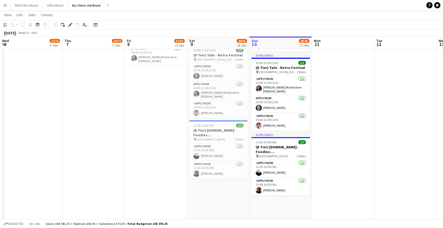
scroll to position [0, 106]
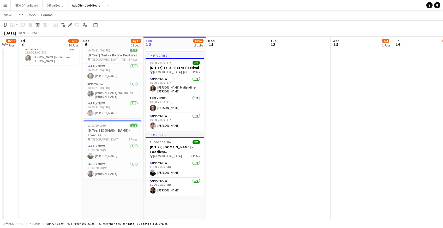
click at [4, 6] on app-icon "Menu" at bounding box center [5, 5] width 4 height 4
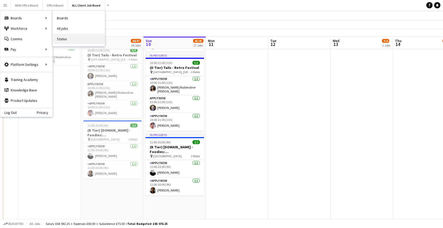
click at [65, 39] on link "Status" at bounding box center [79, 39] width 52 height 10
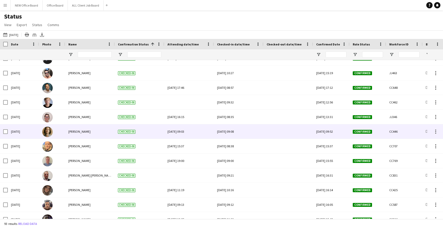
click at [276, 134] on div at bounding box center [288, 131] width 43 height 14
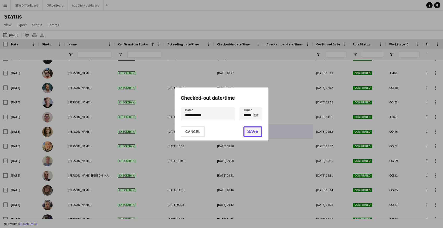
click at [253, 132] on button "Save" at bounding box center [252, 131] width 19 height 10
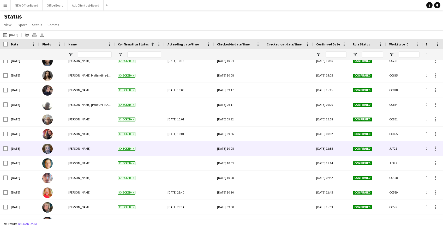
scroll to position [974, 0]
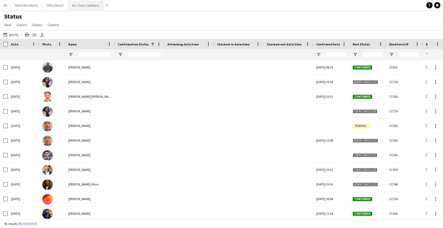
click at [80, 7] on button "ALL Client Job Board Close" at bounding box center [86, 5] width 36 height 10
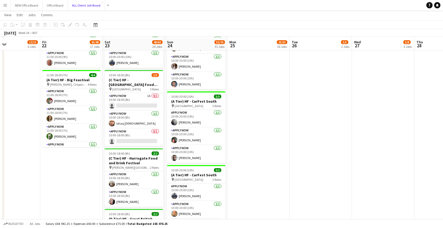
scroll to position [873, 0]
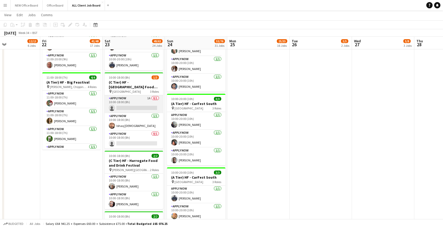
click at [128, 101] on app-card-role "APPLY NOW 1A 0/1 10:00-18:00 (8h) single-neutral-actions" at bounding box center [134, 104] width 58 height 18
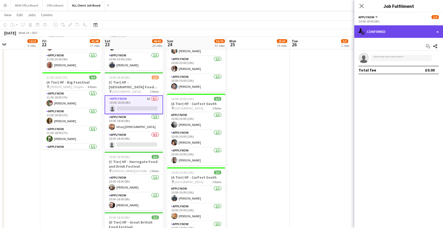
click at [399, 35] on div "single-neutral-actions-check-2 Confirmed" at bounding box center [398, 31] width 89 height 13
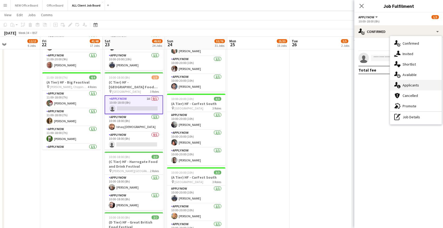
click at [403, 87] on div "single-neutral-actions-information Applicants" at bounding box center [416, 85] width 52 height 10
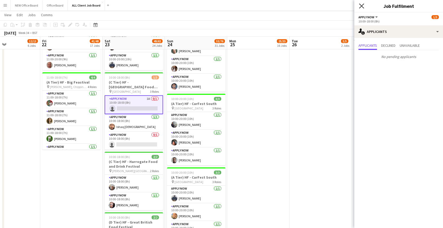
click at [362, 5] on icon at bounding box center [361, 5] width 5 height 5
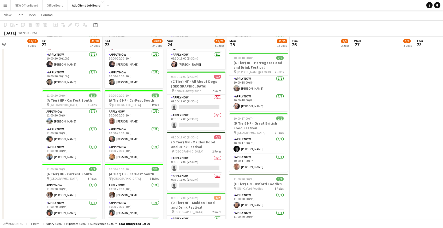
scroll to position [488, 0]
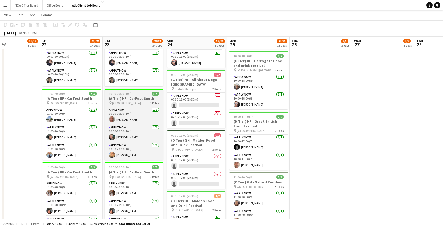
click at [120, 96] on h3 "(A Tier) HF - CarFest South" at bounding box center [134, 98] width 58 height 5
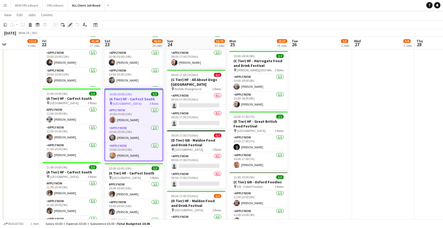
click at [70, 25] on icon at bounding box center [70, 24] width 3 height 3
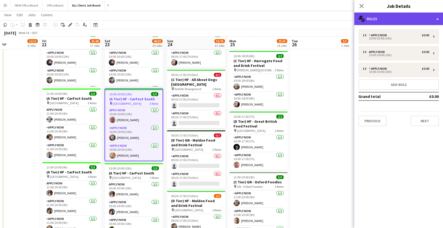
click at [388, 21] on div "multiple-users-add Roles" at bounding box center [398, 19] width 89 height 13
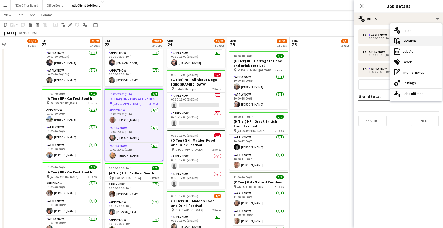
click at [409, 44] on div "maps-pin-1 Location" at bounding box center [416, 41] width 52 height 10
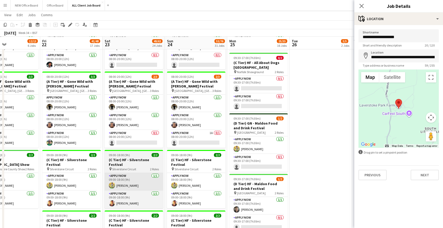
scroll to position [226, 0]
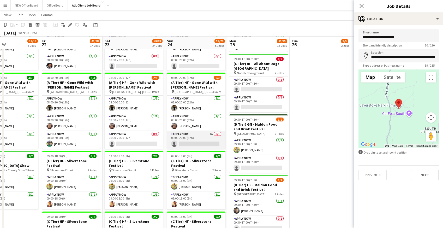
click at [192, 133] on app-card-role "APPLY NOW 1A 0/1 08:00-20:00 (12h) single-neutral-actions" at bounding box center [196, 140] width 58 height 18
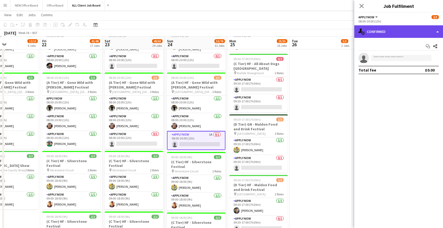
click at [395, 33] on div "single-neutral-actions-check-2 Confirmed" at bounding box center [398, 31] width 89 height 13
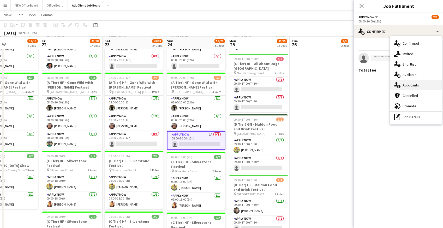
click at [403, 86] on div "single-neutral-actions-information Applicants" at bounding box center [416, 85] width 52 height 10
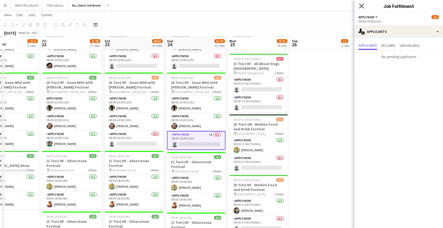
click at [363, 5] on icon "Close pop-in" at bounding box center [361, 5] width 5 height 5
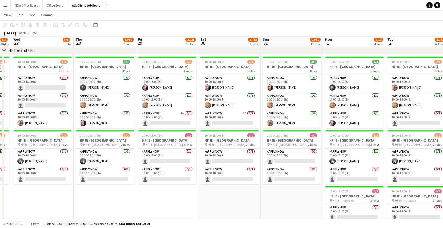
scroll to position [1600, 0]
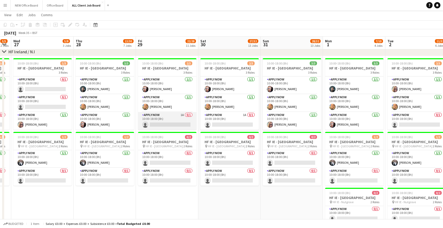
click at [161, 124] on app-card-role "APPLY NOW 1A 0/1 10:00-18:00 (8h) single-neutral-actions" at bounding box center [167, 121] width 58 height 18
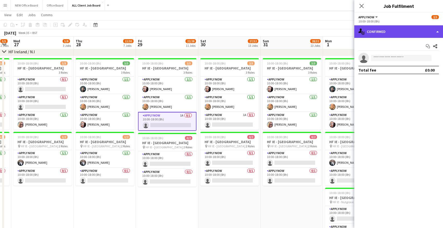
click at [401, 33] on div "single-neutral-actions-check-2 Confirmed" at bounding box center [398, 31] width 89 height 13
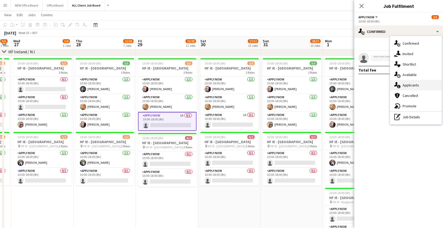
click at [409, 85] on div "single-neutral-actions-information Applicants" at bounding box center [416, 85] width 52 height 10
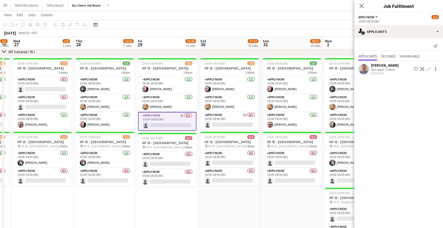
click at [428, 70] on app-icon "Confirm" at bounding box center [428, 69] width 4 height 4
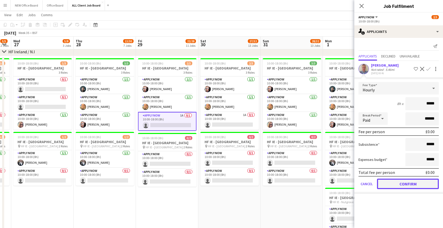
click at [418, 184] on button "Confirm" at bounding box center [408, 183] width 62 height 10
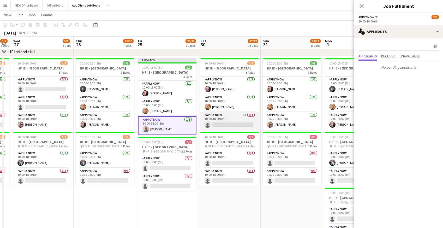
click at [228, 118] on app-card-role "APPLY NOW 1A 0/1 10:00-18:00 (8h) single-neutral-actions" at bounding box center [229, 121] width 58 height 18
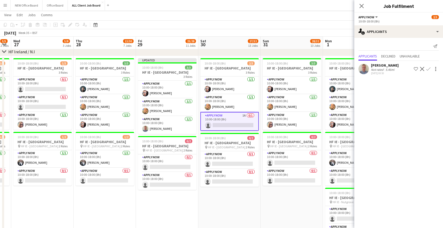
click at [429, 69] on app-icon "Confirm" at bounding box center [428, 69] width 4 height 4
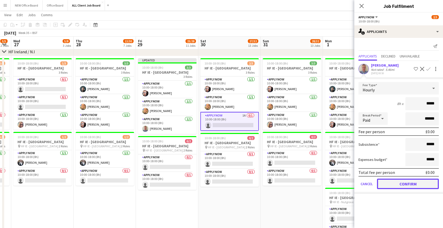
click at [400, 186] on button "Confirm" at bounding box center [408, 183] width 62 height 10
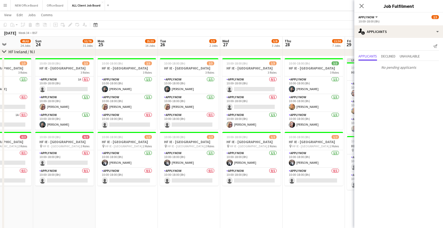
scroll to position [0, 147]
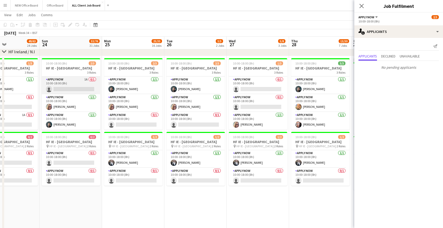
click at [68, 85] on app-card-role "APPLY NOW 1A 0/1 10:00-18:00 (8h) single-neutral-actions" at bounding box center [71, 85] width 58 height 18
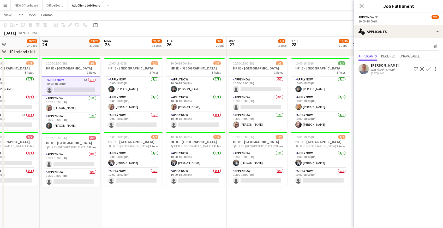
click at [428, 69] on app-icon "Confirm" at bounding box center [428, 69] width 4 height 4
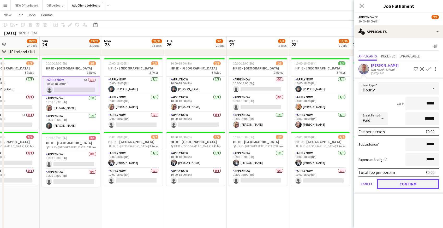
click at [409, 184] on button "Confirm" at bounding box center [408, 183] width 62 height 10
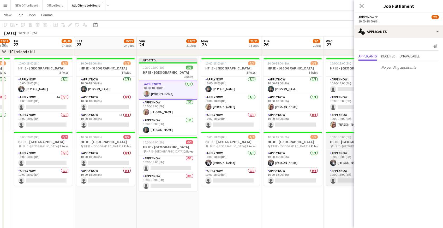
scroll to position [0, 111]
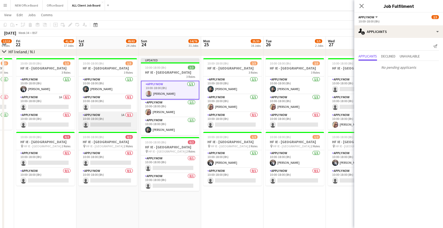
click at [100, 121] on app-card-role "APPLY NOW 1A 0/1 10:00-18:00 (8h) single-neutral-actions" at bounding box center [108, 121] width 58 height 18
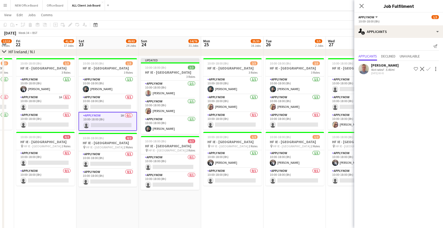
click at [430, 68] on app-icon "Confirm" at bounding box center [428, 69] width 4 height 4
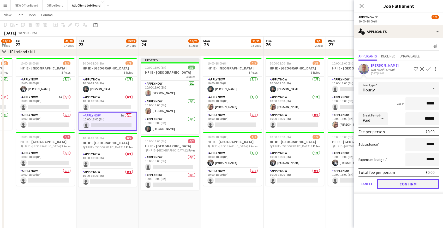
click at [383, 185] on button "Confirm" at bounding box center [408, 183] width 62 height 10
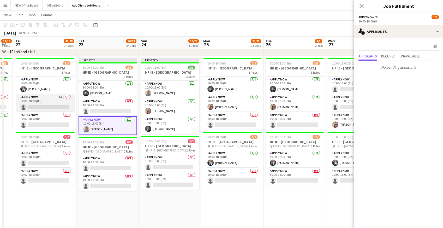
click at [46, 108] on app-card-role "APPLY NOW 1A 0/1 10:00-18:00 (8h) single-neutral-actions" at bounding box center [45, 103] width 58 height 18
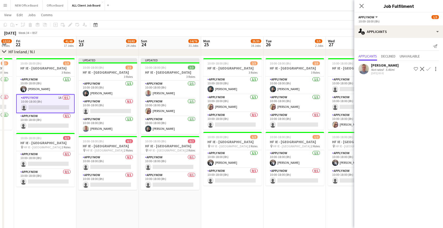
click at [431, 69] on button "Confirm" at bounding box center [428, 69] width 6 height 6
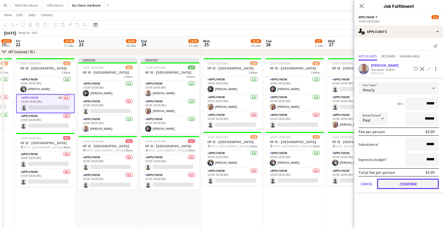
click at [420, 185] on button "Confirm" at bounding box center [408, 183] width 62 height 10
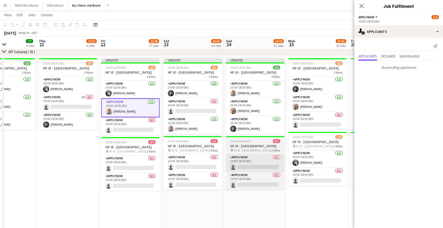
scroll to position [0, 139]
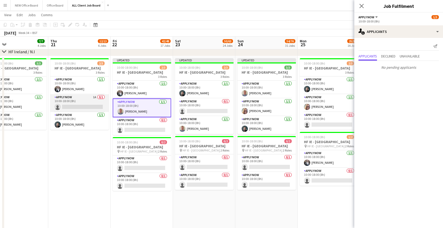
click at [73, 104] on app-card-role "APPLY NOW 1A 0/1 10:00-18:00 (8h) single-neutral-actions" at bounding box center [79, 103] width 58 height 18
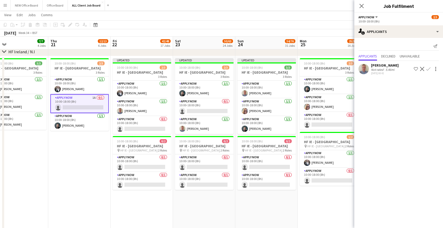
click at [429, 68] on app-icon "Confirm" at bounding box center [428, 69] width 4 height 4
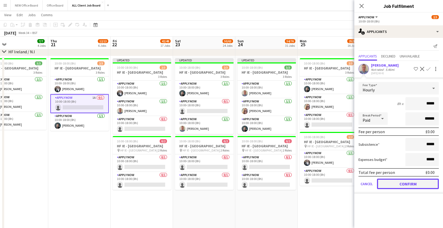
click at [395, 187] on button "Confirm" at bounding box center [408, 183] width 62 height 10
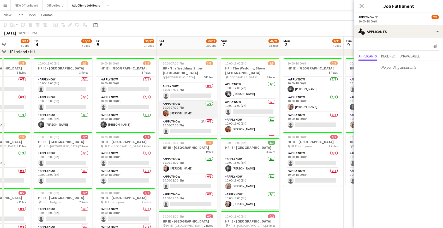
scroll to position [26, 0]
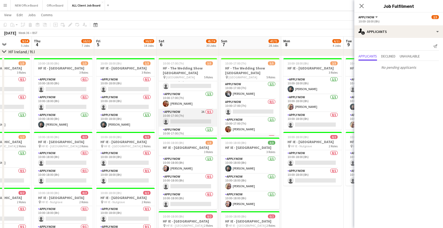
click at [183, 109] on app-card-role "APPLY NOW 2A 0/1 10:00-17:00 (7h) single-neutral-actions" at bounding box center [188, 118] width 58 height 18
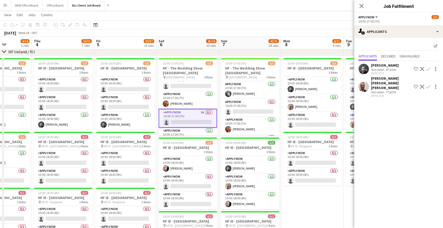
click at [430, 85] on app-icon "Confirm" at bounding box center [428, 87] width 4 height 4
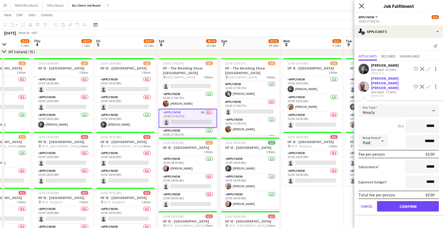
click at [364, 4] on icon "Close pop-in" at bounding box center [361, 5] width 5 height 5
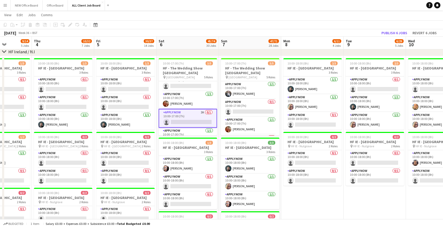
click at [357, 32] on div "[DATE] Week 36 • BST Publish 6 jobs Revert 6 jobs" at bounding box center [221, 32] width 443 height 7
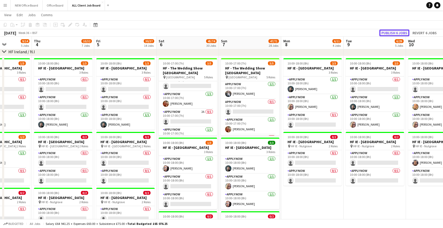
click at [398, 32] on button "Publish 6 jobs" at bounding box center [394, 32] width 30 height 7
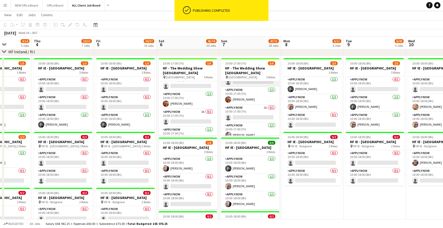
scroll to position [29, 0]
click at [254, 105] on app-card-role "APPLY NOW 1A 0/1 10:00-17:00 (7h) single-neutral-actions" at bounding box center [250, 114] width 58 height 18
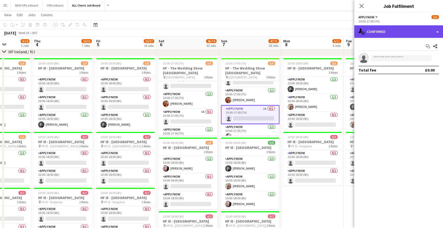
click at [388, 34] on div "single-neutral-actions-check-2 Confirmed" at bounding box center [398, 31] width 89 height 13
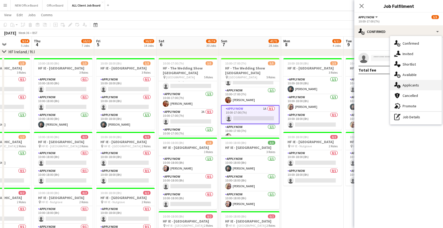
click at [404, 86] on div "single-neutral-actions-information Applicants" at bounding box center [416, 85] width 52 height 10
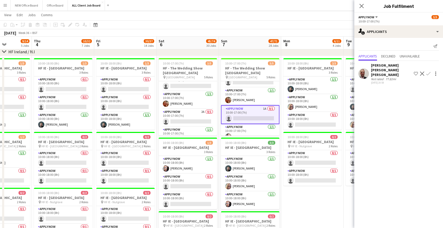
click at [344, 26] on app-toolbar "Copy Paste Paste Command V Paste with crew Command Shift V Paste linked Job [GE…" at bounding box center [221, 24] width 443 height 9
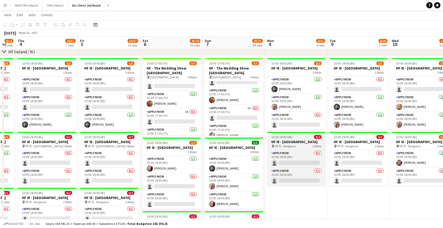
scroll to position [1599, 0]
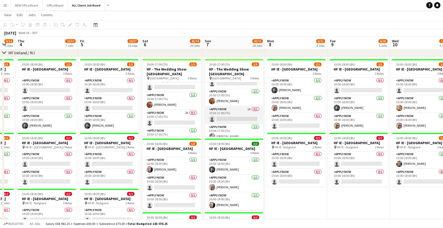
click at [229, 110] on app-card-role "APPLY NOW 1A 0/1 10:00-17:00 (7h) single-neutral-actions" at bounding box center [234, 115] width 58 height 18
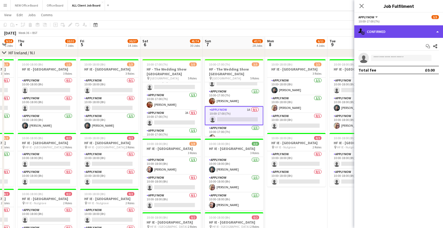
click at [405, 32] on div "single-neutral-actions-check-2 Confirmed" at bounding box center [398, 31] width 89 height 13
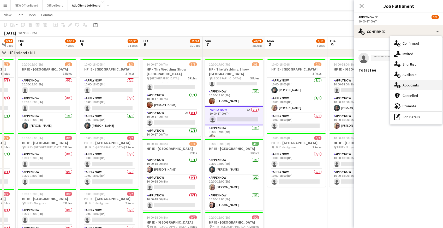
click at [407, 86] on div "single-neutral-actions-information Applicants" at bounding box center [416, 85] width 52 height 10
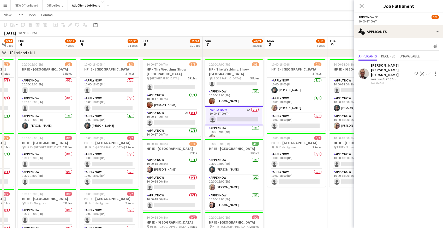
click at [430, 71] on app-icon "Confirm" at bounding box center [428, 73] width 4 height 4
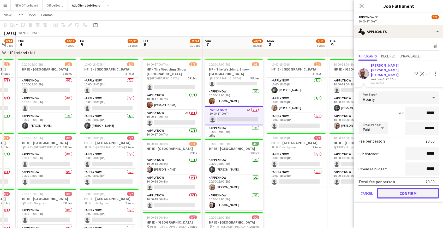
click at [416, 188] on button "Confirm" at bounding box center [408, 193] width 62 height 10
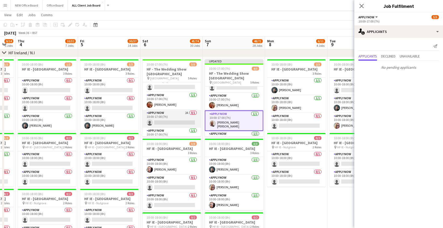
click at [172, 111] on app-card-role "APPLY NOW 2A 0/1 10:00-17:00 (7h) single-neutral-actions" at bounding box center [171, 119] width 58 height 18
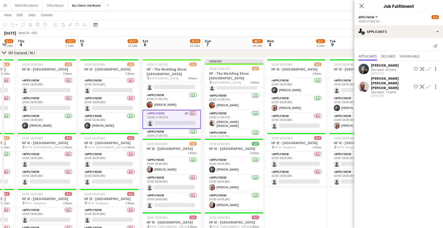
click at [428, 85] on app-icon "Confirm" at bounding box center [428, 87] width 4 height 4
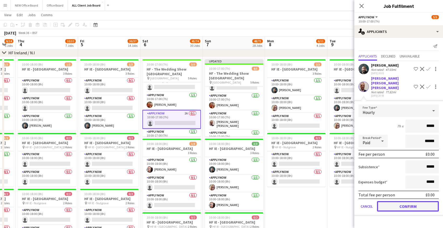
click at [387, 202] on button "Confirm" at bounding box center [408, 206] width 62 height 10
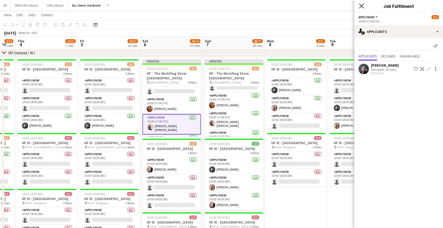
click at [364, 5] on icon "Close pop-in" at bounding box center [361, 5] width 5 height 5
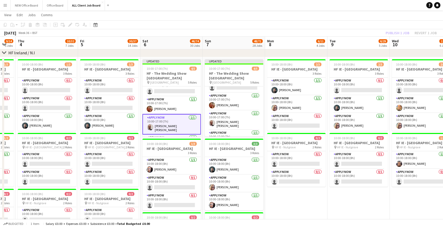
click at [376, 34] on div "[DATE] Week 36 • BST Publish 1 job Revert 1 job" at bounding box center [221, 32] width 443 height 7
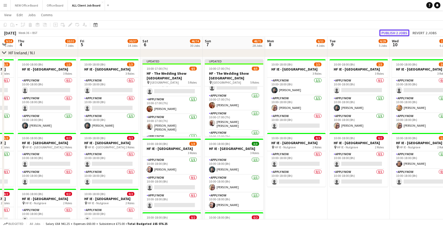
click at [399, 32] on button "Publish 2 jobs" at bounding box center [394, 32] width 30 height 7
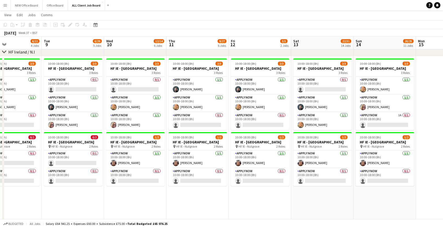
scroll to position [0, 147]
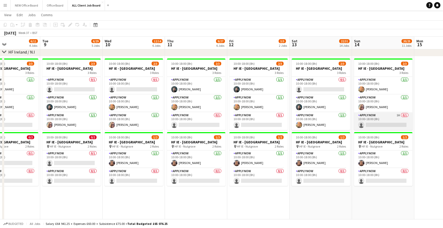
click at [384, 123] on app-card-role "APPLY NOW 1A 0/1 10:00-18:00 (8h) single-neutral-actions" at bounding box center [383, 121] width 58 height 18
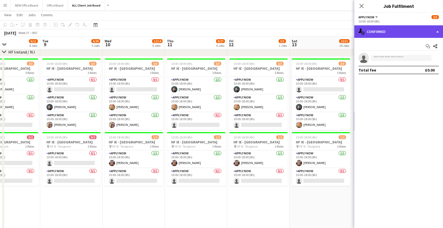
click at [422, 33] on div "single-neutral-actions-check-2 Confirmed" at bounding box center [398, 31] width 89 height 13
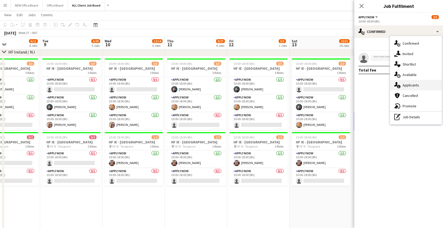
click at [416, 86] on div "single-neutral-actions-information Applicants" at bounding box center [416, 85] width 52 height 10
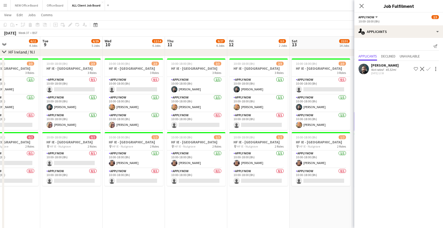
click at [428, 69] on app-icon "Confirm" at bounding box center [428, 69] width 4 height 4
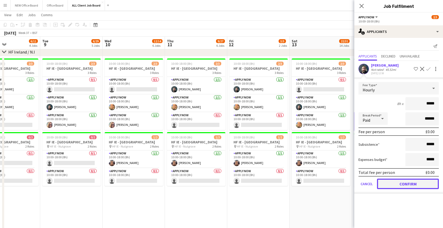
click at [408, 185] on button "Confirm" at bounding box center [408, 183] width 62 height 10
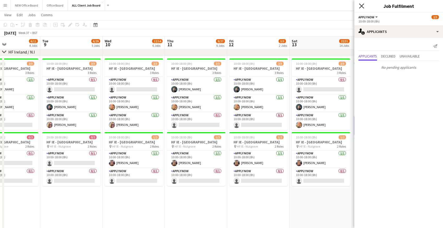
click at [363, 5] on icon "Close pop-in" at bounding box center [361, 5] width 5 height 5
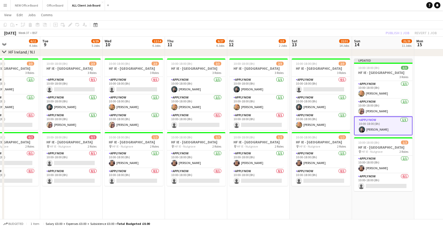
click at [383, 32] on div "Publish 1 job Revert 1 job" at bounding box center [411, 32] width 64 height 7
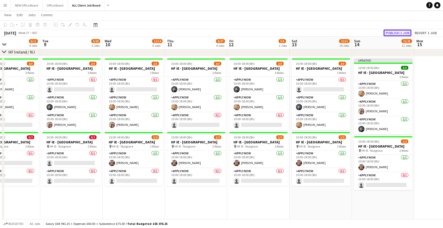
click at [393, 32] on button "Publish 1 job" at bounding box center [398, 32] width 28 height 7
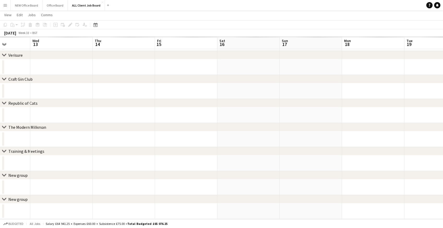
scroll to position [1464, 0]
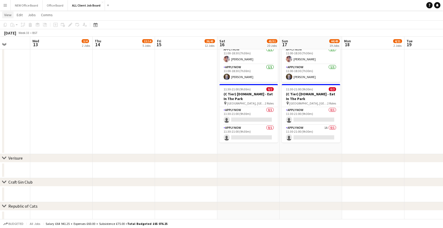
click at [5, 13] on span "View" at bounding box center [7, 15] width 7 height 5
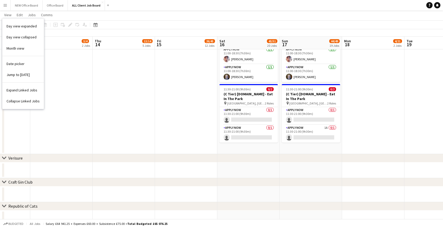
click at [4, 7] on app-icon "Menu" at bounding box center [5, 5] width 4 height 4
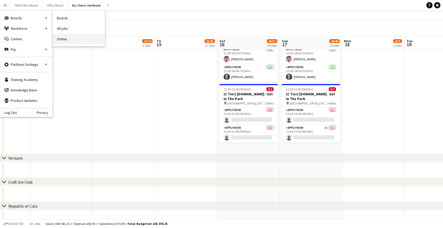
click at [71, 39] on link "Status" at bounding box center [79, 39] width 52 height 10
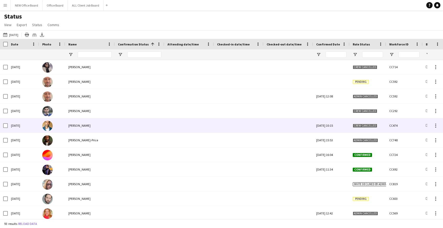
scroll to position [45, 0]
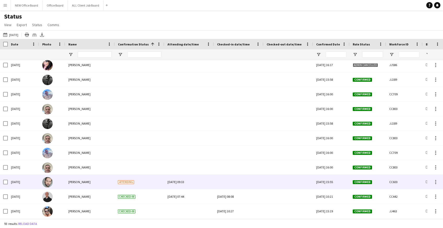
click at [235, 180] on div at bounding box center [238, 182] width 43 height 14
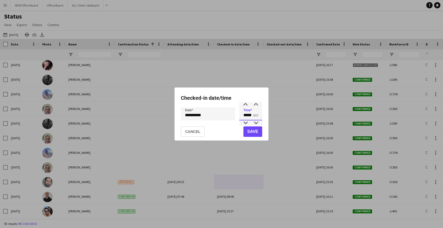
drag, startPoint x: 244, startPoint y: 115, endPoint x: 256, endPoint y: 116, distance: 12.1
click at [256, 117] on input "*****" at bounding box center [250, 113] width 23 height 13
type input "*****"
click at [251, 130] on button "Save" at bounding box center [252, 131] width 19 height 10
